Goal: Book appointment/travel/reservation

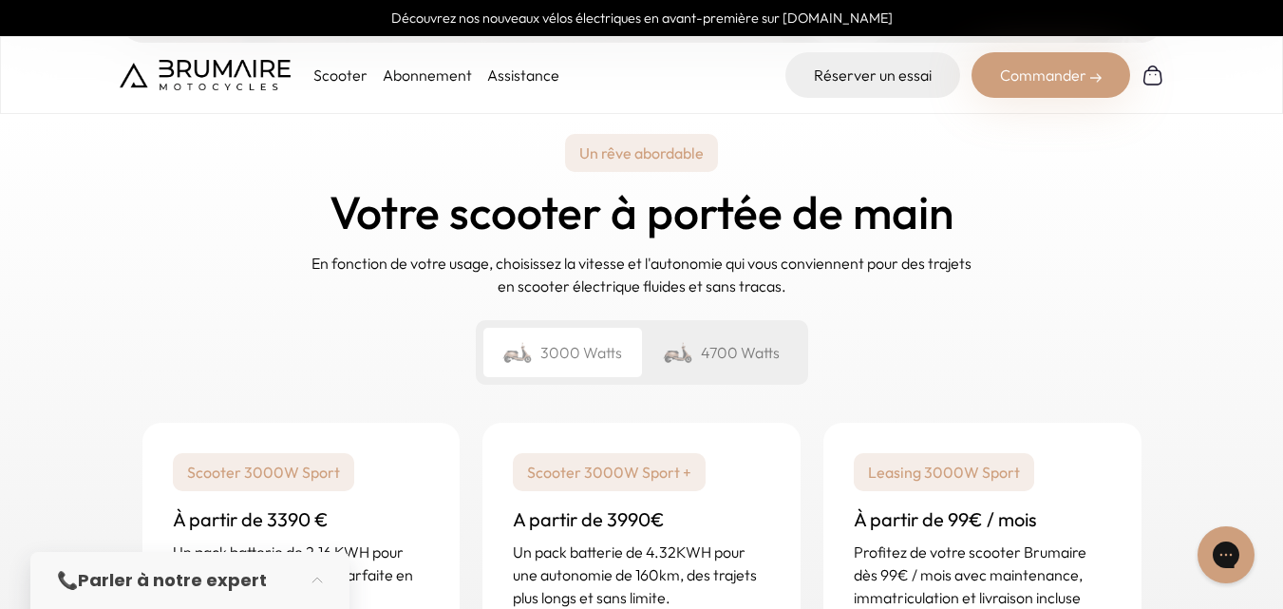
scroll to position [2659, 0]
click at [737, 355] on div "4700 Watts" at bounding box center [721, 351] width 159 height 49
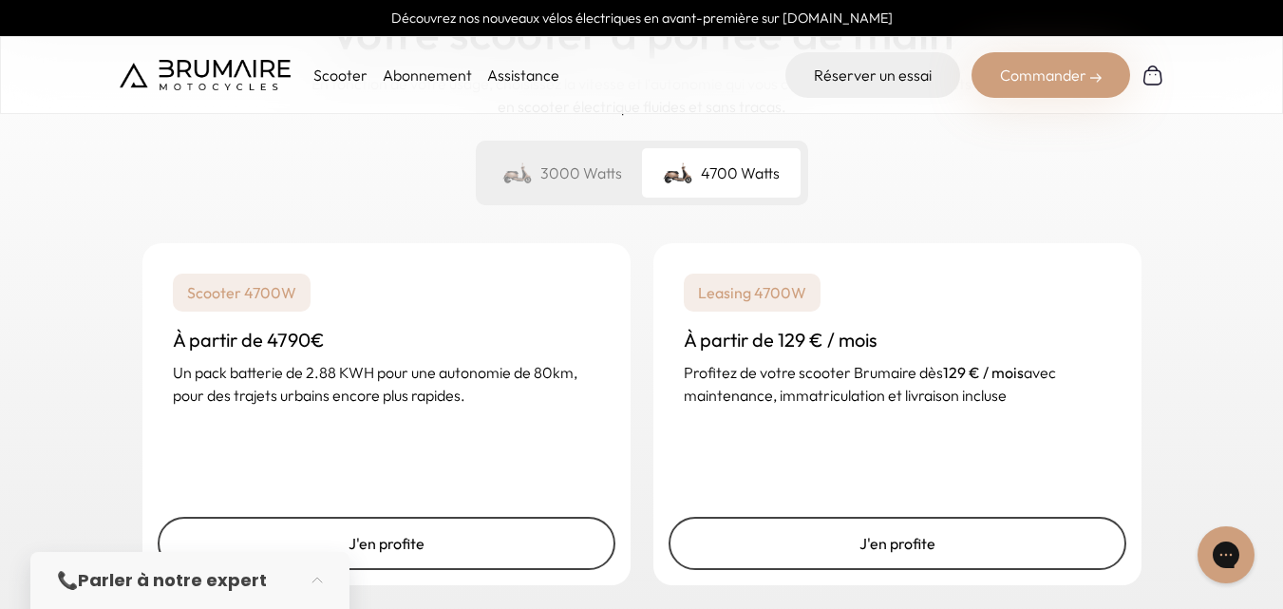
scroll to position [2849, 0]
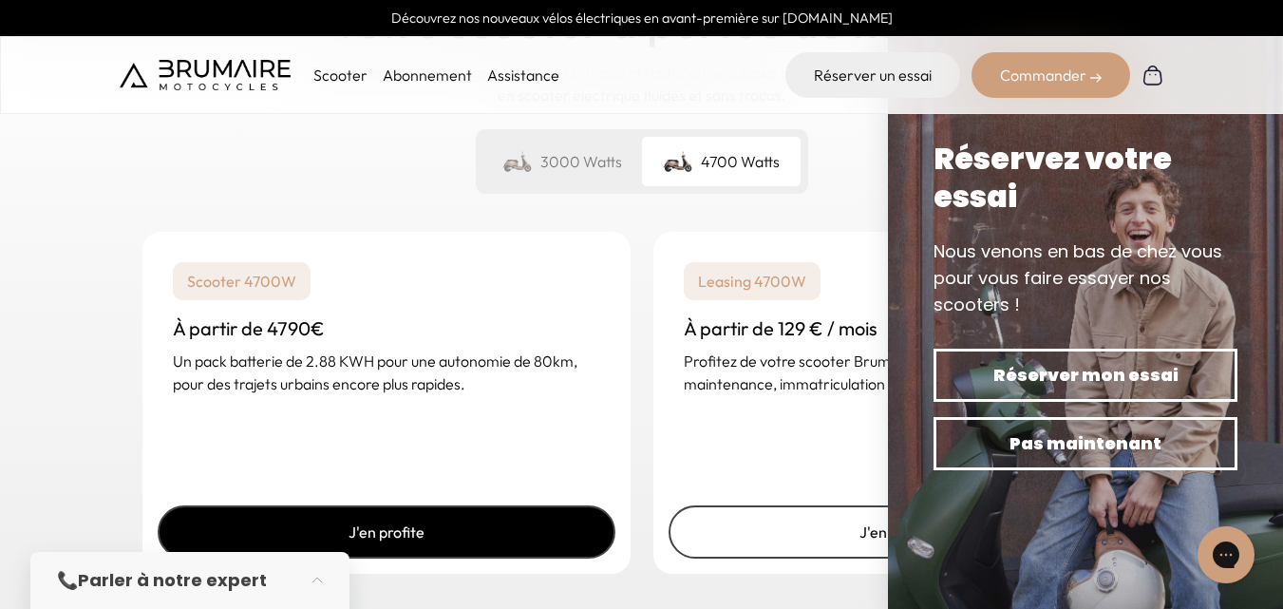
click at [538, 524] on link "J'en profite" at bounding box center [387, 531] width 458 height 53
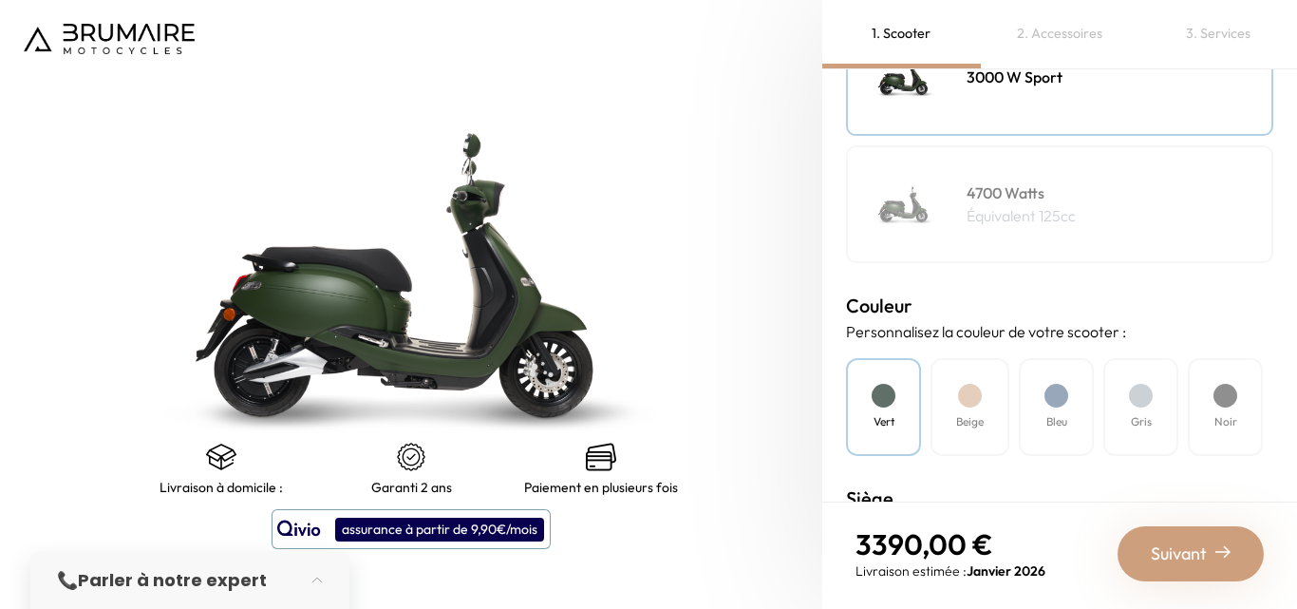
scroll to position [380, 0]
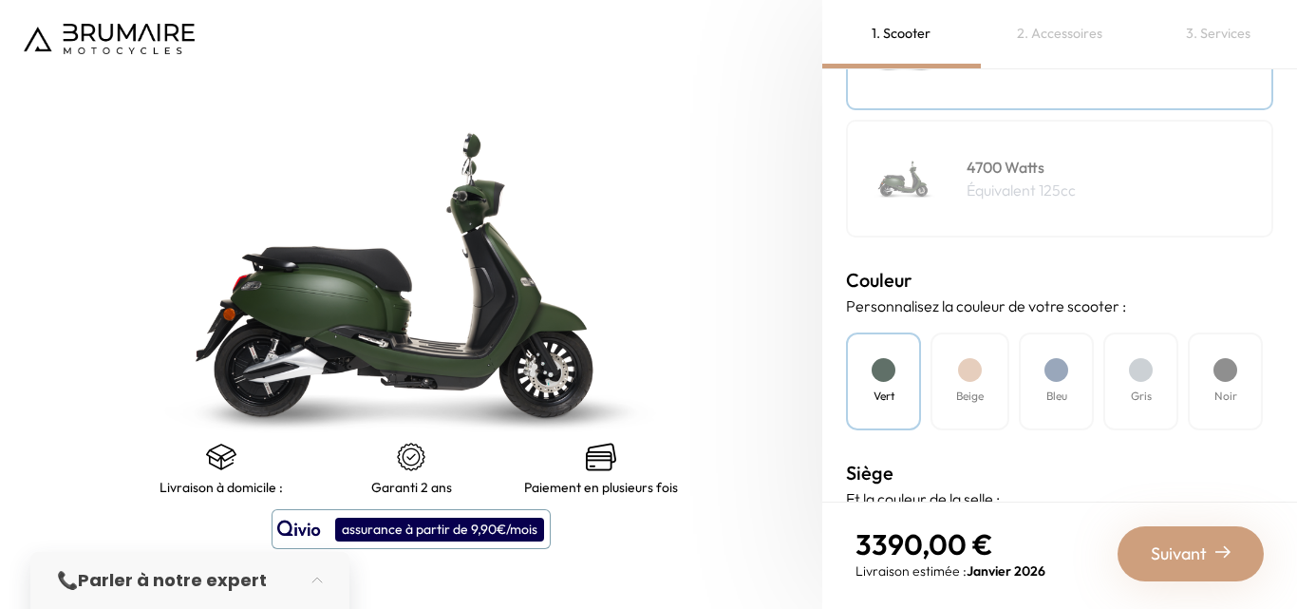
click at [1056, 385] on div "Bleu" at bounding box center [1056, 381] width 75 height 98
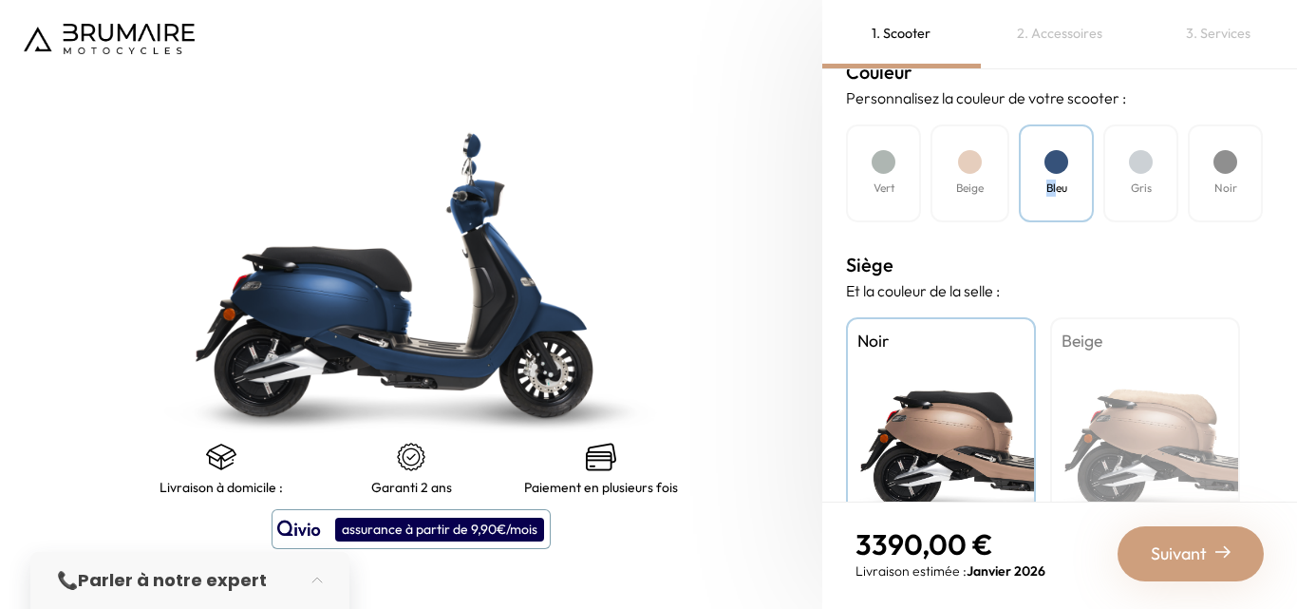
scroll to position [665, 0]
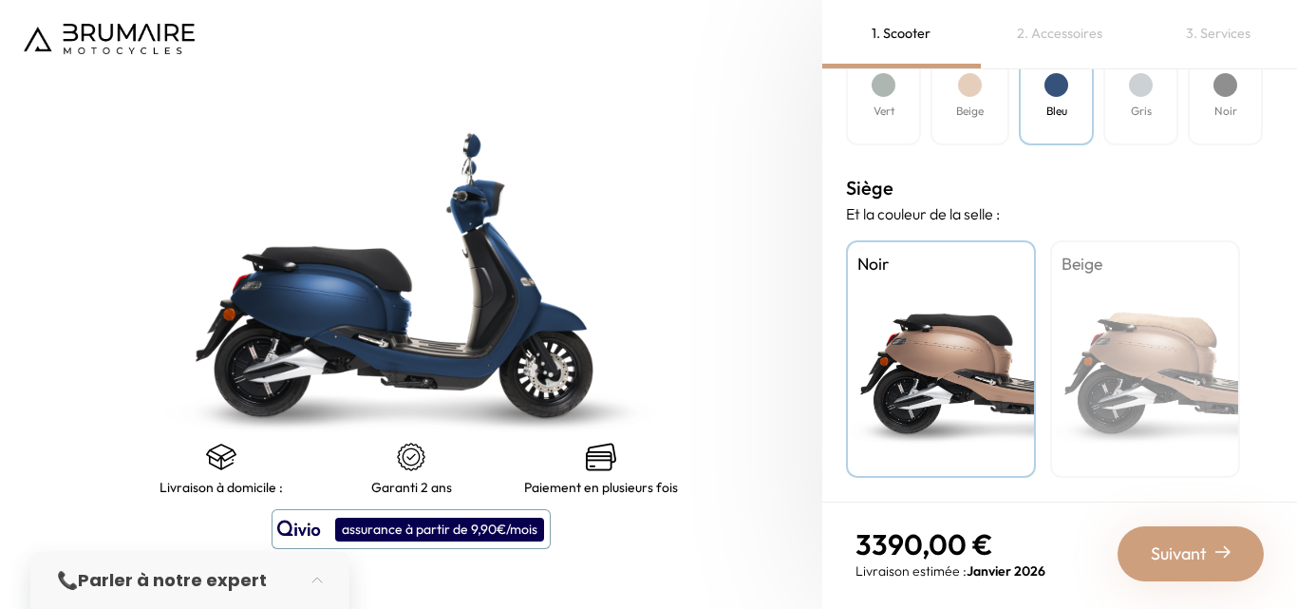
click at [1159, 548] on span "Suivant" at bounding box center [1179, 553] width 56 height 27
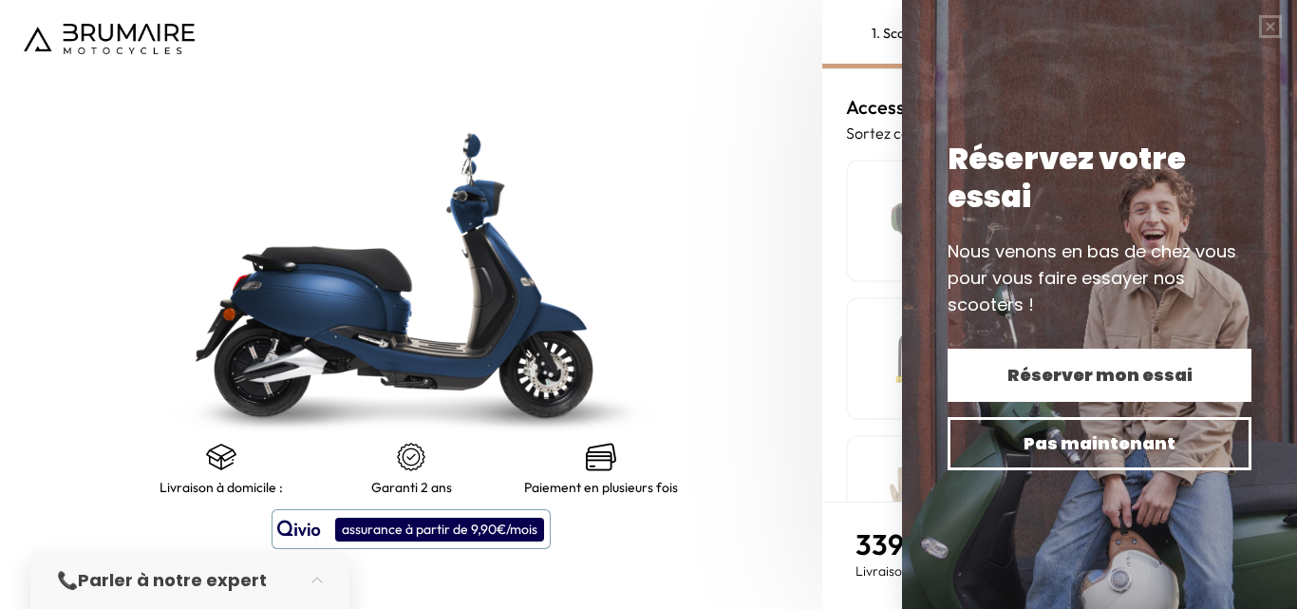
click at [1148, 386] on span "Réserver mon essai" at bounding box center [1099, 375] width 237 height 27
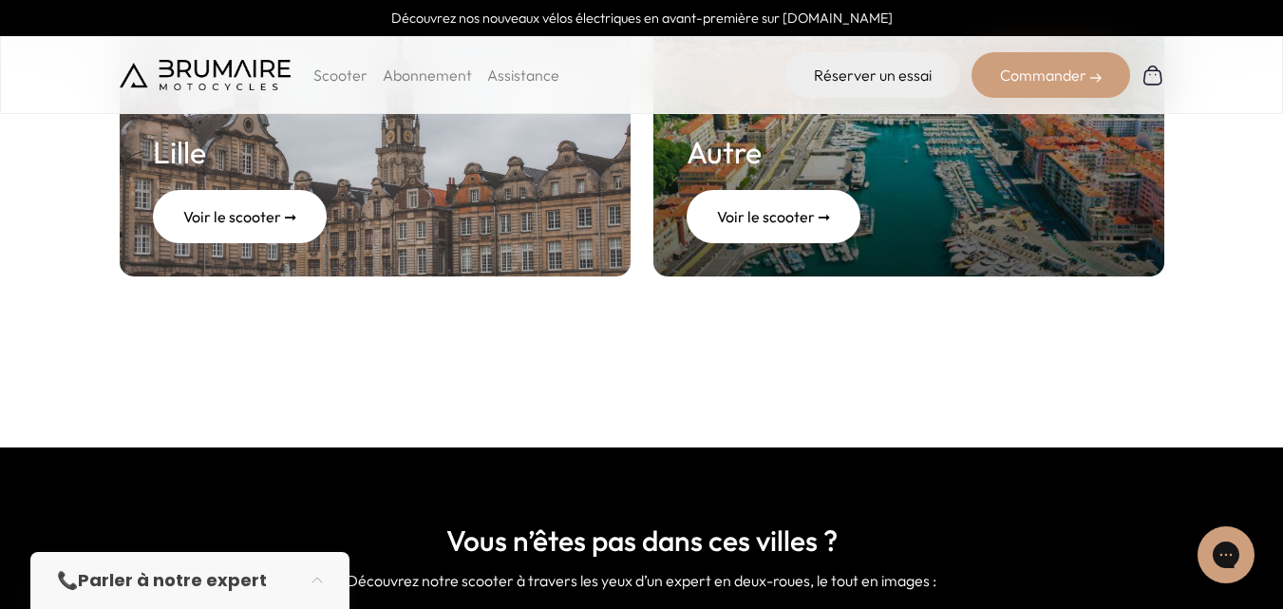
scroll to position [1140, 0]
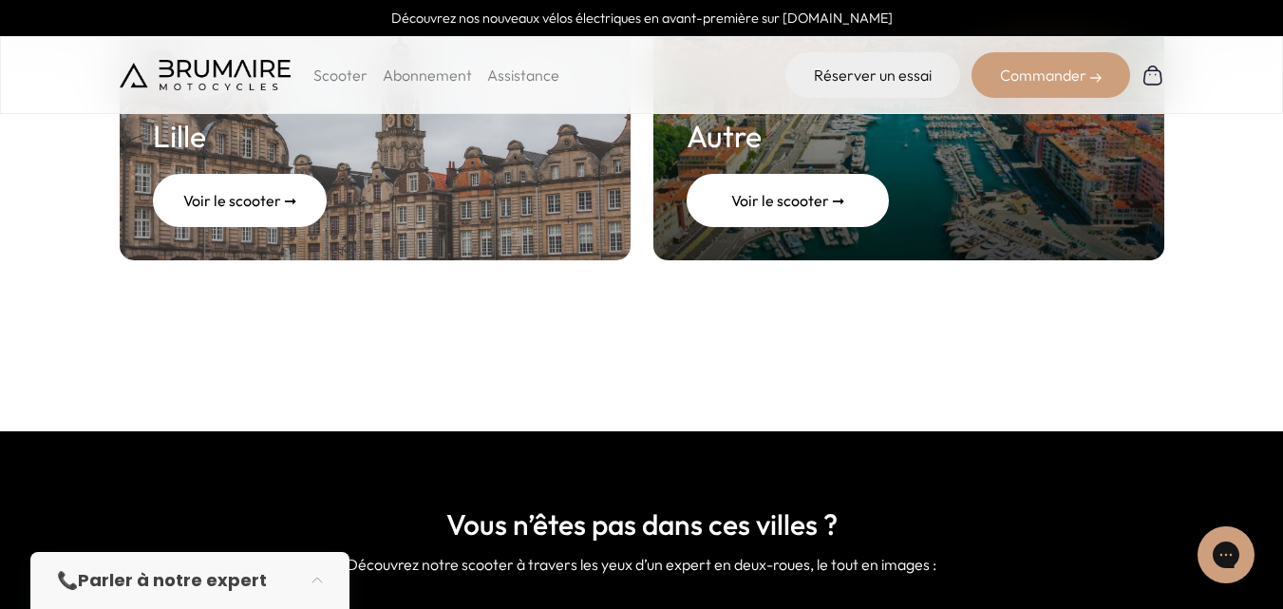
click at [738, 210] on div "Voir le scooter ➞" at bounding box center [788, 200] width 202 height 53
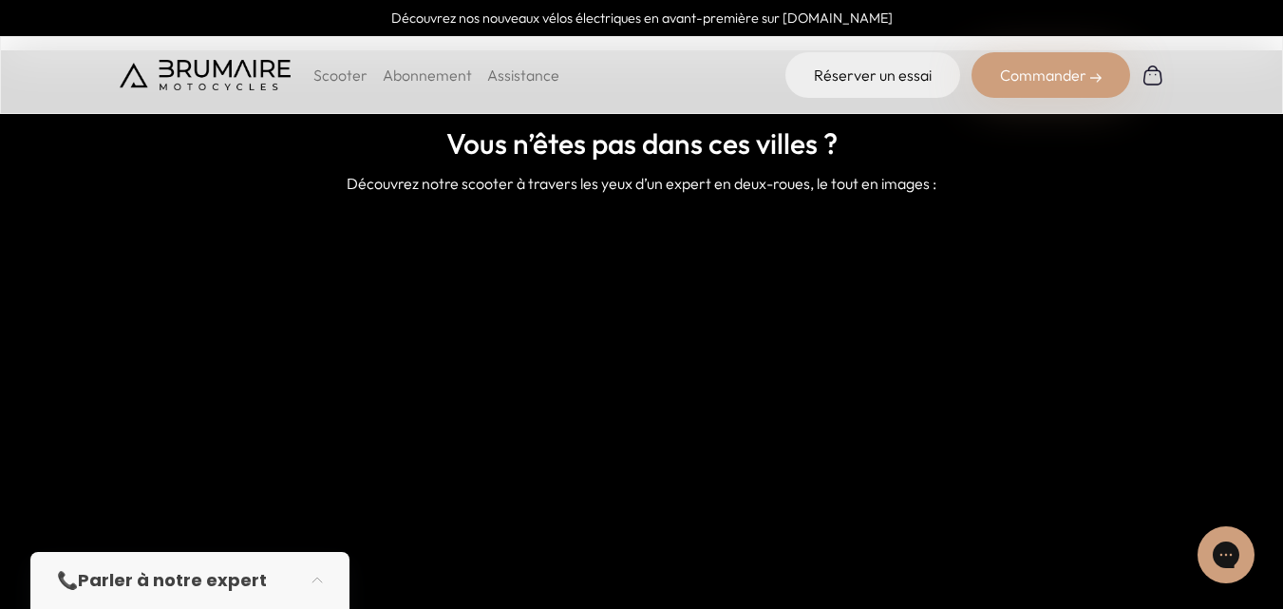
scroll to position [1519, 0]
click at [334, 75] on p "Scooter" at bounding box center [340, 75] width 54 height 23
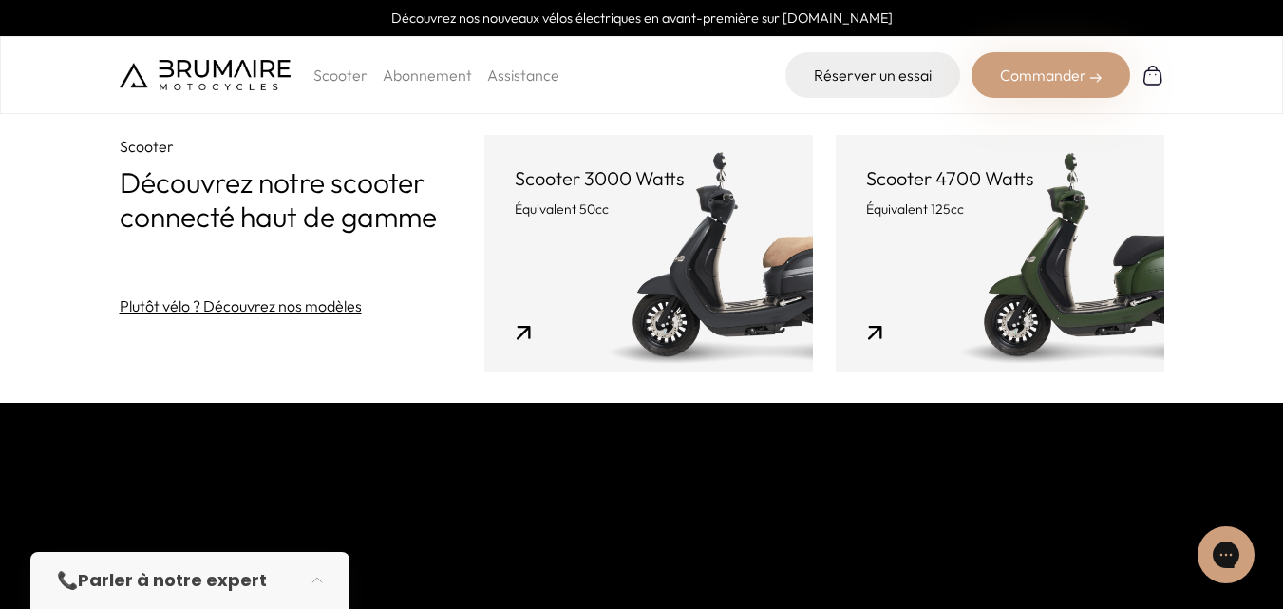
click at [267, 311] on link "Plutôt vélo ? Découvrez nos modèles" at bounding box center [241, 305] width 242 height 23
